Goal: Task Accomplishment & Management: Use online tool/utility

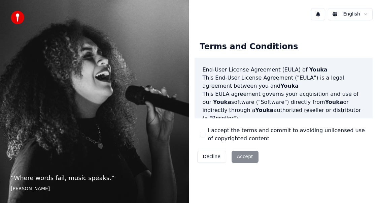
click at [202, 135] on button "I accept the terms and commit to avoiding unlicensed use of copyrighted content" at bounding box center [202, 134] width 5 height 5
click at [243, 159] on button "Accept" at bounding box center [244, 156] width 27 height 12
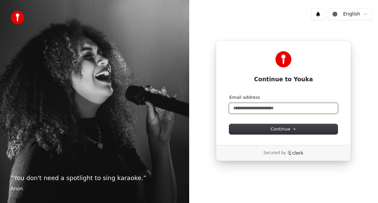
click at [287, 106] on input "Email address" at bounding box center [283, 108] width 108 height 10
click at [229, 94] on button "submit" at bounding box center [229, 94] width 0 height 0
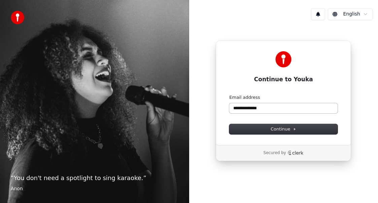
type input "**********"
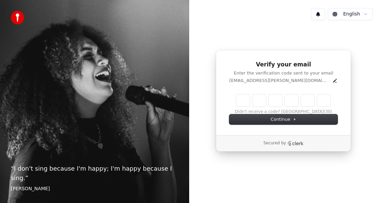
click at [244, 103] on input "Enter verification code" at bounding box center [283, 100] width 94 height 12
click at [244, 103] on input "Enter verification code" at bounding box center [290, 100] width 108 height 12
type input "******"
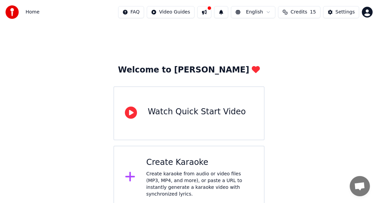
scroll to position [6, 0]
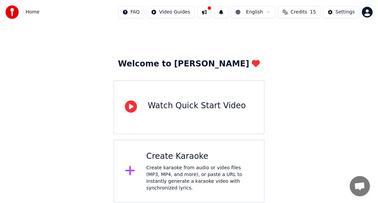
click at [190, 154] on div "Create Karaoke" at bounding box center [199, 156] width 107 height 11
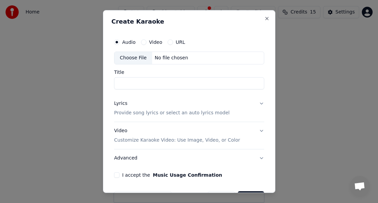
click at [144, 42] on button "Video" at bounding box center [143, 41] width 5 height 5
click at [144, 41] on button "Video" at bounding box center [143, 41] width 5 height 5
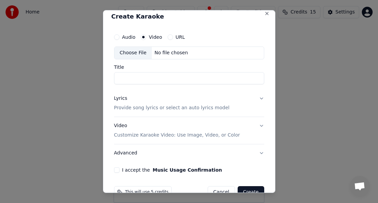
click at [148, 77] on input "Title" at bounding box center [189, 78] width 150 height 12
click at [155, 133] on p "Customize Karaoke Video: Use Image, Video, or Color" at bounding box center [177, 135] width 126 height 7
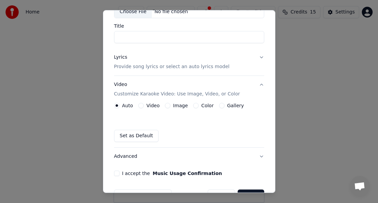
scroll to position [47, 0]
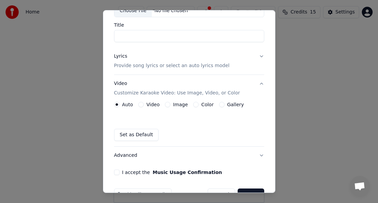
click at [169, 106] on div "Image" at bounding box center [176, 104] width 23 height 5
click at [168, 104] on button "Image" at bounding box center [167, 104] width 5 height 5
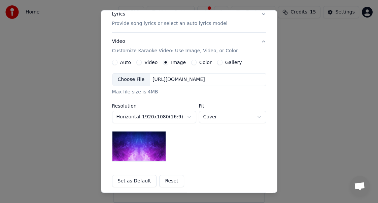
scroll to position [94, 0]
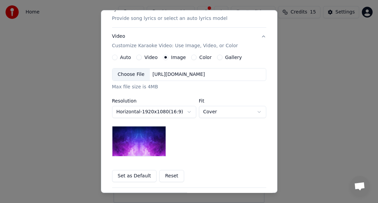
click at [204, 69] on div "Choose File [URL][DOMAIN_NAME]" at bounding box center [189, 74] width 154 height 13
click at [208, 72] on div "[URL][DOMAIN_NAME]" at bounding box center [179, 74] width 58 height 7
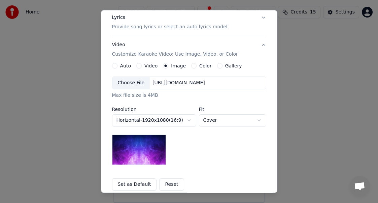
scroll to position [0, 0]
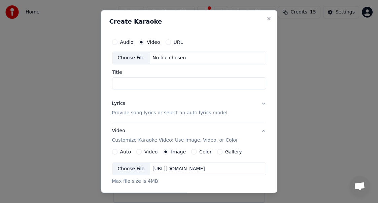
click at [161, 88] on input "Title" at bounding box center [189, 83] width 154 height 12
type input "**********"
click at [188, 115] on p "Provide song lyrics or select an auto lyrics model" at bounding box center [169, 112] width 115 height 7
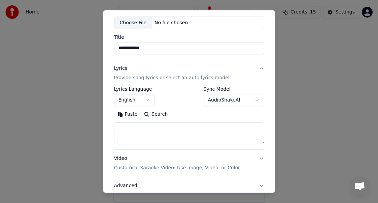
scroll to position [41, 0]
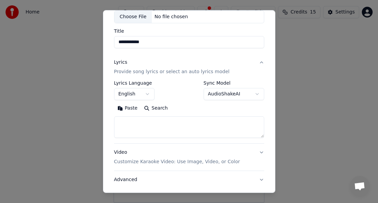
click at [146, 90] on button "English" at bounding box center [134, 94] width 40 height 12
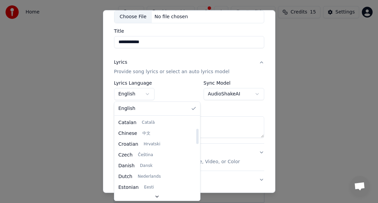
scroll to position [73, 0]
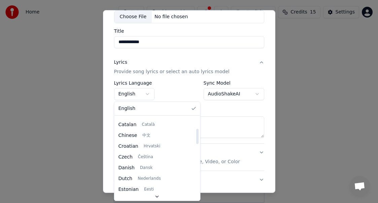
select select "**"
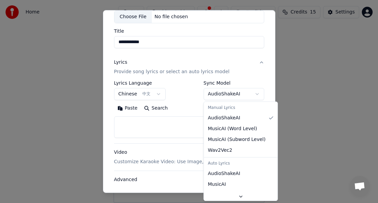
click at [248, 96] on body "**********" at bounding box center [189, 98] width 378 height 209
click at [251, 94] on body "**********" at bounding box center [189, 98] width 378 height 209
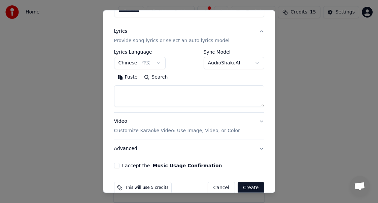
click at [178, 93] on textarea at bounding box center [189, 96] width 150 height 22
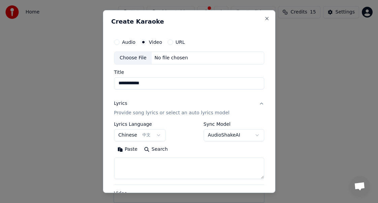
scroll to position [84, 0]
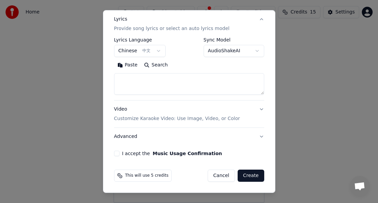
click at [245, 117] on button "Video Customize Karaoke Video: Use Image, Video, or Color" at bounding box center [189, 113] width 150 height 27
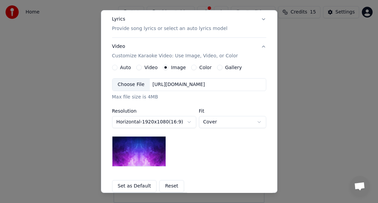
click at [135, 67] on div "Auto Video Image Color Gallery" at bounding box center [177, 67] width 130 height 5
click at [139, 67] on button "Video" at bounding box center [138, 67] width 5 height 5
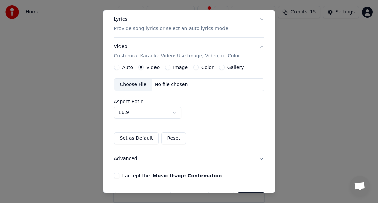
click at [177, 87] on div "No file chosen" at bounding box center [171, 84] width 39 height 7
click at [119, 67] on div "Auto" at bounding box center [123, 67] width 19 height 5
click at [117, 67] on button "Auto" at bounding box center [116, 67] width 5 height 5
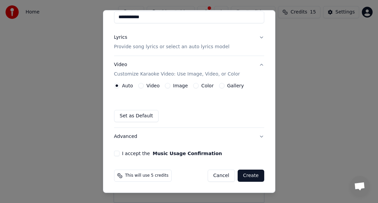
click at [160, 104] on div "Auto Video Image Color Gallery Set as Default" at bounding box center [189, 102] width 150 height 39
click at [143, 84] on button "Video" at bounding box center [140, 85] width 5 height 5
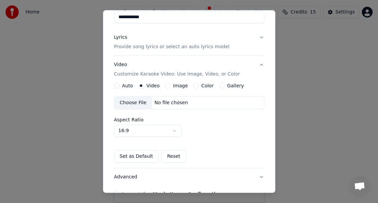
click at [151, 74] on p "Customize Karaoke Video: Use Image, Video, or Color" at bounding box center [177, 74] width 126 height 7
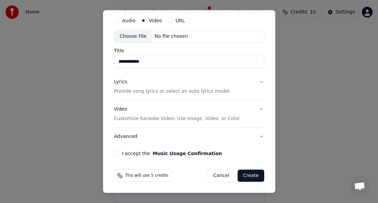
click at [151, 74] on button "Lyrics Provide song lyrics or select an auto lyrics model" at bounding box center [189, 86] width 150 height 27
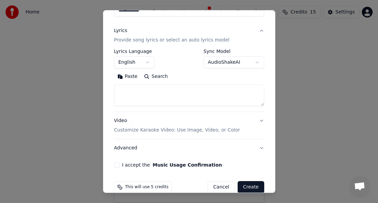
scroll to position [84, 0]
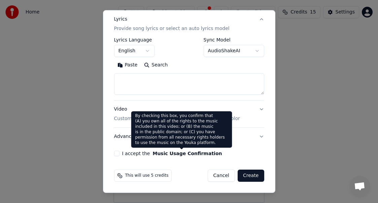
click at [172, 118] on div "By checking this box, you confirm that (A) you own all of the rights to the mus…" at bounding box center [181, 129] width 101 height 36
click at [128, 120] on p "Customize Karaoke Video: Use Image, Video, or Color" at bounding box center [177, 118] width 126 height 7
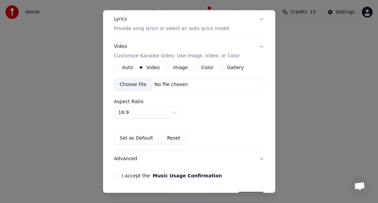
click at [188, 88] on div "Choose File No file chosen" at bounding box center [189, 84] width 150 height 13
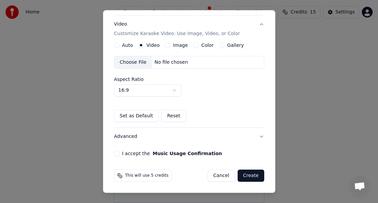
scroll to position [0, 0]
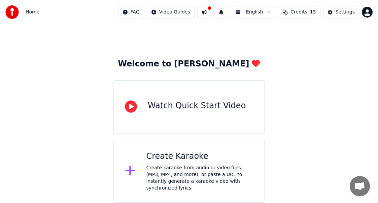
click at [215, 178] on div "Create karaoke from audio or video files (MP3, MP4, and more), or paste a URL t…" at bounding box center [199, 177] width 107 height 27
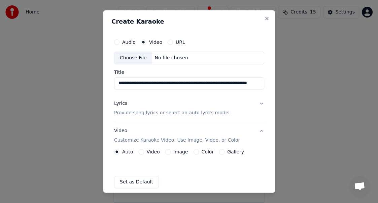
scroll to position [0, 53]
type input "**********"
click at [173, 42] on div "URL" at bounding box center [176, 41] width 17 height 5
click at [168, 41] on button "URL" at bounding box center [170, 41] width 5 height 5
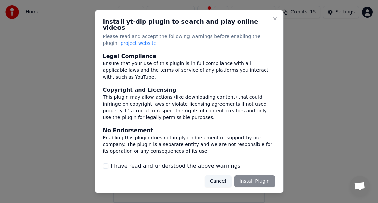
scroll to position [65, 0]
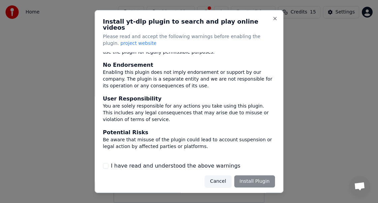
click at [256, 182] on div "Cancel Install Plugin" at bounding box center [240, 181] width 70 height 12
click at [108, 155] on div "Legal Compliance Ensure that your use of this plugin is in full compliance with…" at bounding box center [189, 110] width 172 height 117
click at [108, 161] on div "I have read and understood the above warnings" at bounding box center [189, 165] width 172 height 8
click at [106, 163] on button "I have read and understood the above warnings" at bounding box center [105, 165] width 5 height 5
click at [241, 181] on button "Install Plugin" at bounding box center [254, 181] width 41 height 12
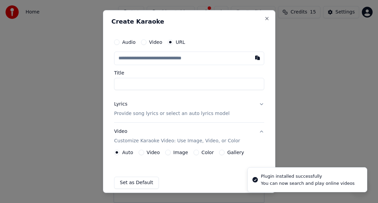
type input "**********"
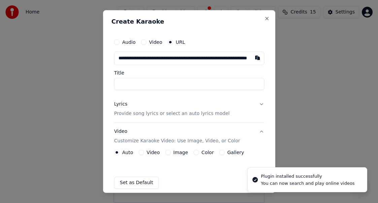
scroll to position [0, 53]
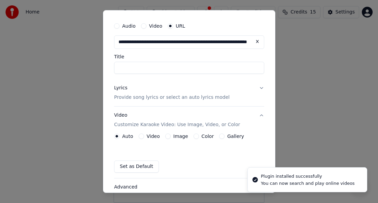
type input "**********"
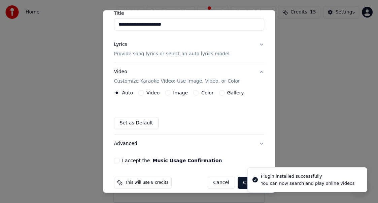
scroll to position [67, 0]
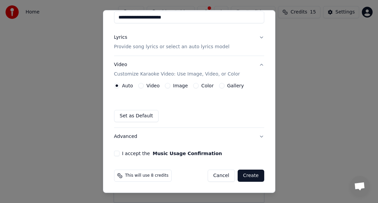
type input "**********"
click at [251, 179] on button "Create" at bounding box center [251, 175] width 27 height 12
type input "**********"
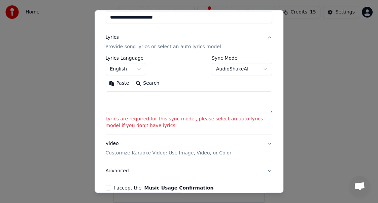
click at [171, 107] on textarea at bounding box center [189, 102] width 167 height 22
paste textarea "**********"
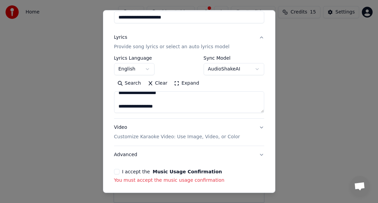
scroll to position [428, 0]
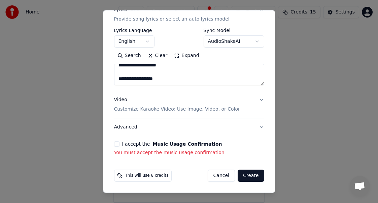
type textarea "**********"
click at [117, 143] on button "I accept the Music Usage Confirmation" at bounding box center [116, 143] width 5 height 5
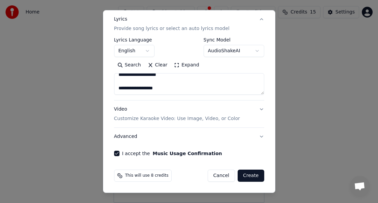
scroll to position [85, 0]
click at [257, 175] on button "Create" at bounding box center [251, 175] width 27 height 12
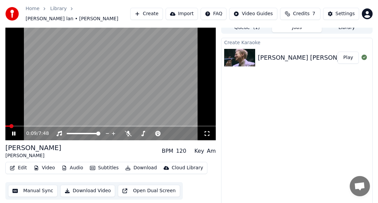
click at [152, 83] on video at bounding box center [110, 81] width 210 height 118
click at [164, 132] on div at bounding box center [171, 133] width 54 height 7
click at [151, 131] on span at bounding box center [153, 133] width 4 height 4
click at [137, 93] on video at bounding box center [110, 81] width 210 height 118
click at [26, 125] on span at bounding box center [110, 125] width 210 height 1
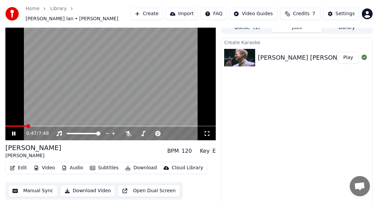
click at [33, 125] on span at bounding box center [110, 125] width 210 height 1
click at [45, 125] on span at bounding box center [110, 125] width 210 height 1
click at [54, 125] on span at bounding box center [110, 125] width 210 height 1
click at [154, 131] on span at bounding box center [155, 133] width 4 height 4
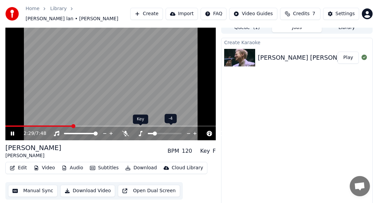
click at [142, 132] on icon at bounding box center [140, 133] width 7 height 5
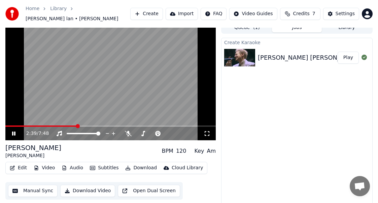
scroll to position [10, 0]
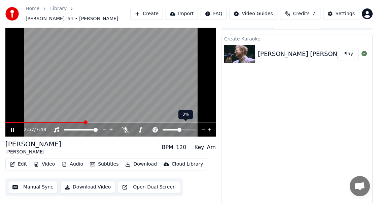
click at [175, 127] on div at bounding box center [185, 129] width 54 height 7
click at [179, 128] on span at bounding box center [179, 130] width 4 height 4
click at [141, 128] on span at bounding box center [142, 130] width 4 height 4
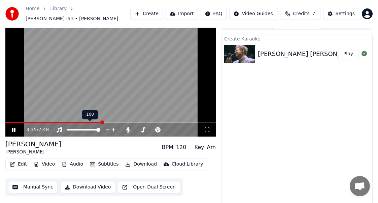
click at [106, 126] on icon at bounding box center [107, 129] width 6 height 7
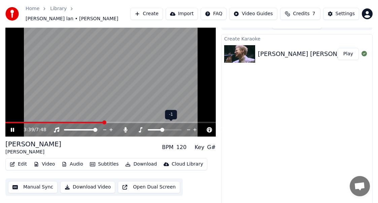
click at [162, 129] on span at bounding box center [155, 129] width 14 height 1
click at [159, 129] on span at bounding box center [153, 129] width 11 height 1
click at [157, 129] on span at bounding box center [153, 129] width 11 height 1
click at [194, 126] on div "3:52 / 7:48" at bounding box center [114, 129] width 177 height 7
click at [194, 126] on icon at bounding box center [195, 129] width 6 height 7
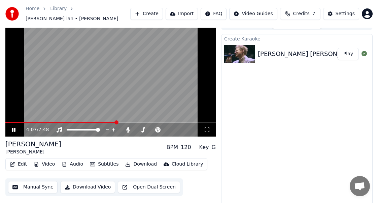
click at [30, 117] on video at bounding box center [110, 77] width 210 height 118
click at [29, 121] on span at bounding box center [60, 121] width 111 height 1
click at [44, 101] on video at bounding box center [110, 77] width 210 height 118
click at [59, 121] on span at bounding box center [110, 121] width 210 height 1
click at [158, 128] on span at bounding box center [159, 130] width 4 height 4
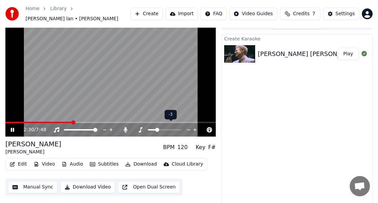
click at [155, 129] on span at bounding box center [152, 129] width 8 height 1
click at [126, 81] on video at bounding box center [110, 77] width 210 height 118
